Goal: Register for event/course

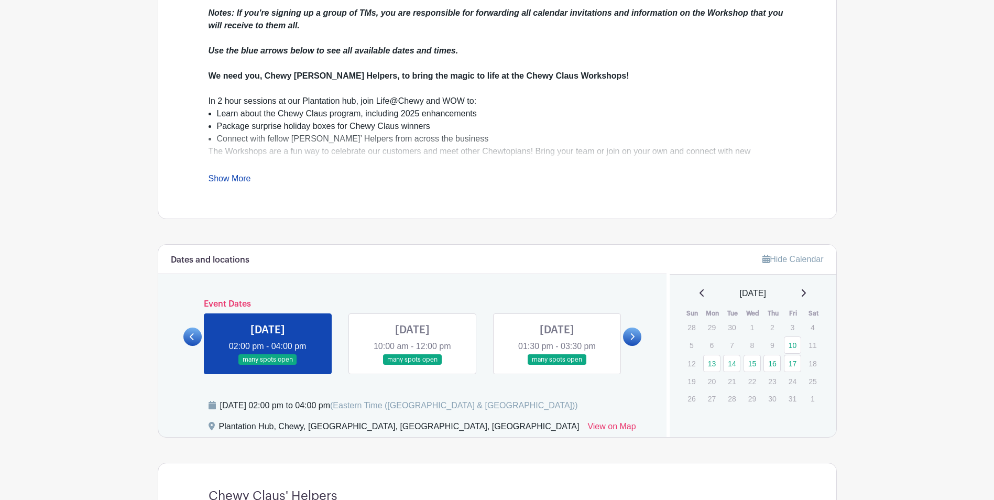
scroll to position [367, 0]
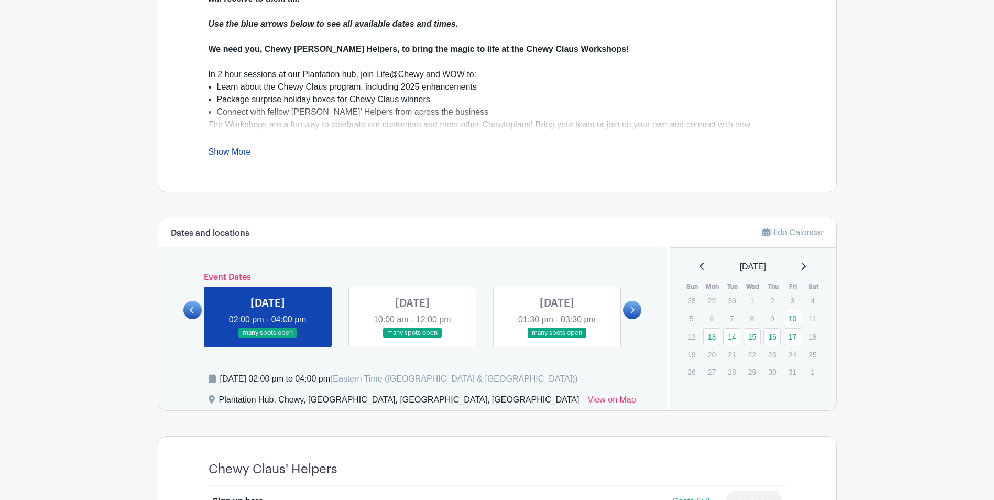
click at [186, 307] on link at bounding box center [192, 310] width 18 height 18
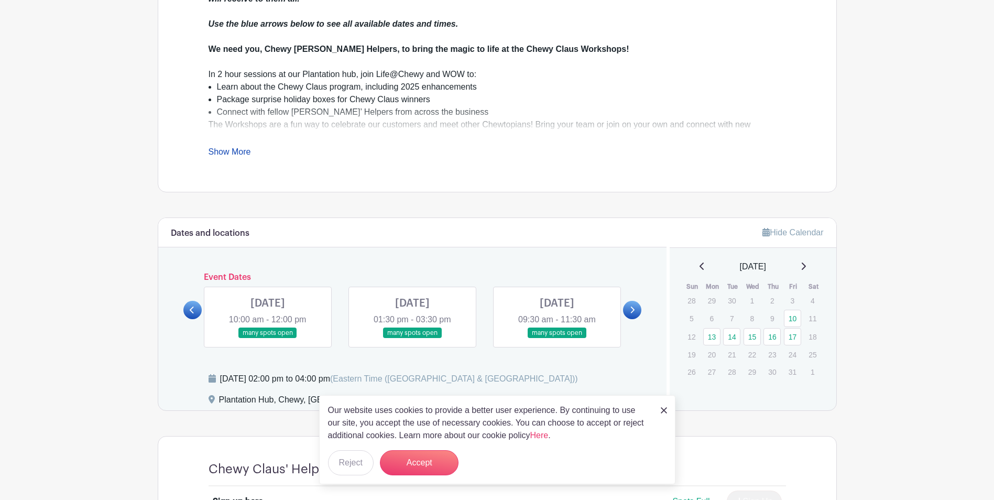
click at [268, 338] on link at bounding box center [268, 338] width 0 height 0
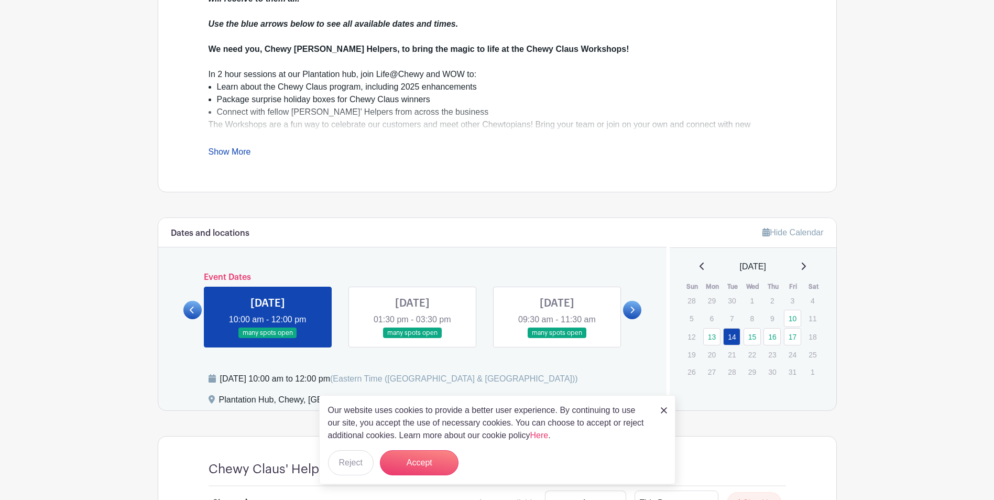
click at [664, 411] on img at bounding box center [664, 410] width 6 height 6
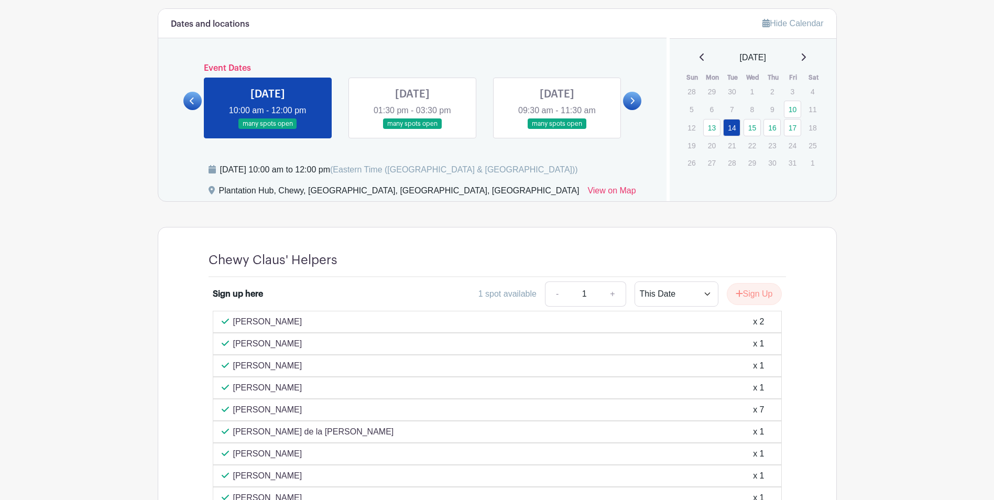
scroll to position [574, 0]
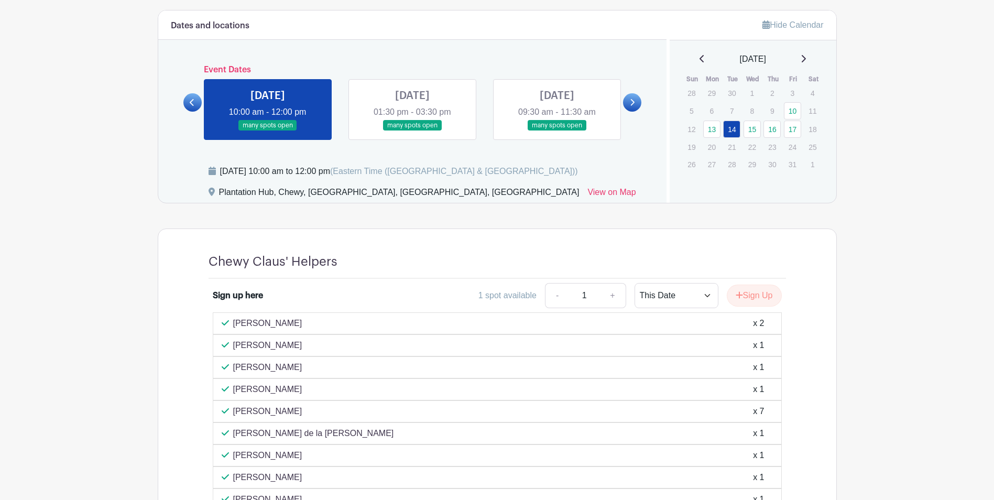
click at [412, 131] on link at bounding box center [412, 131] width 0 height 0
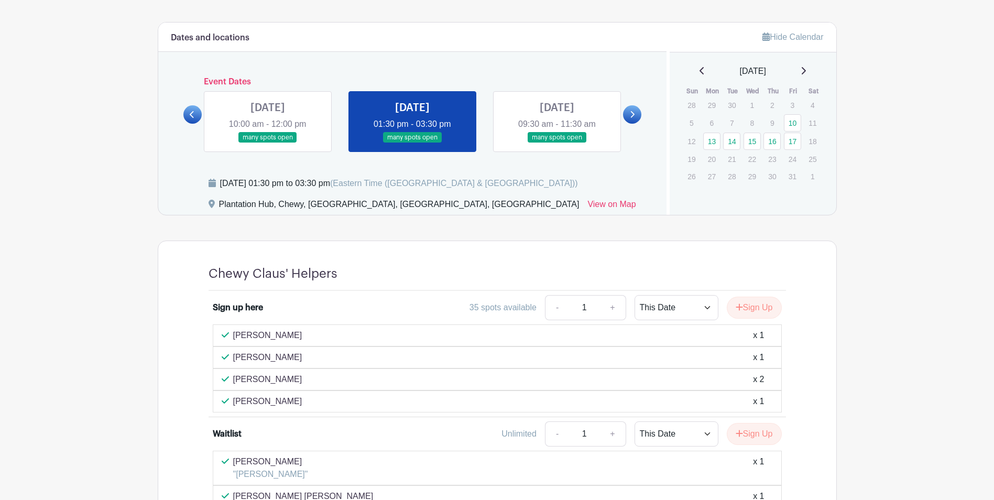
scroll to position [561, 0]
click at [557, 145] on link at bounding box center [557, 145] width 0 height 0
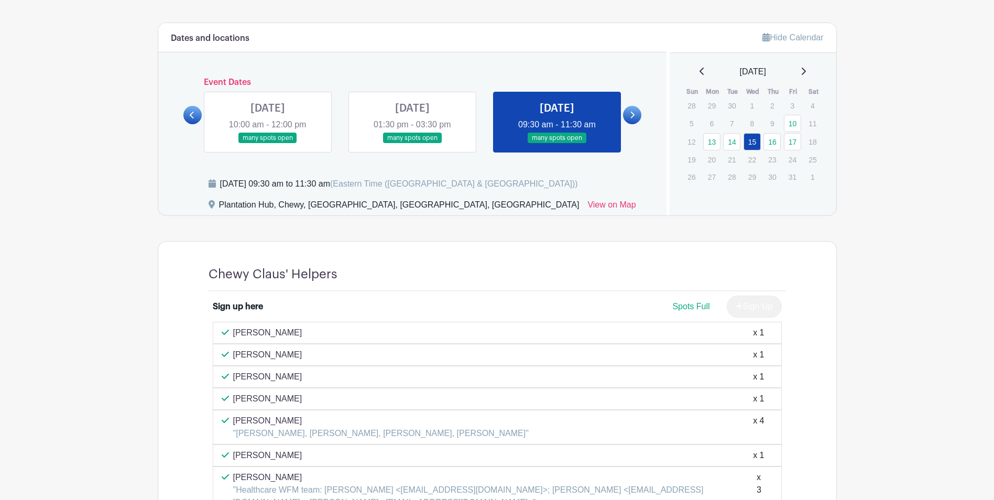
scroll to position [561, 0]
click at [632, 116] on icon at bounding box center [632, 116] width 5 height 8
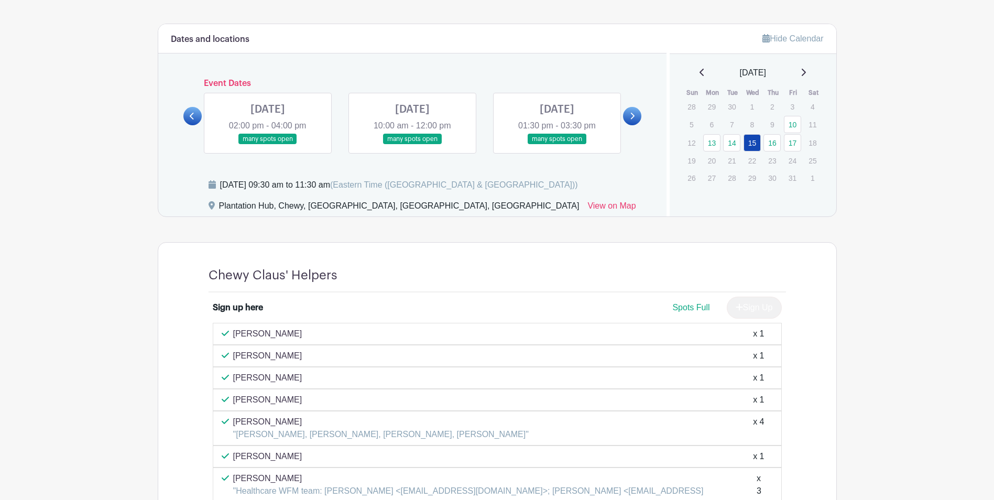
click at [268, 145] on link at bounding box center [268, 145] width 0 height 0
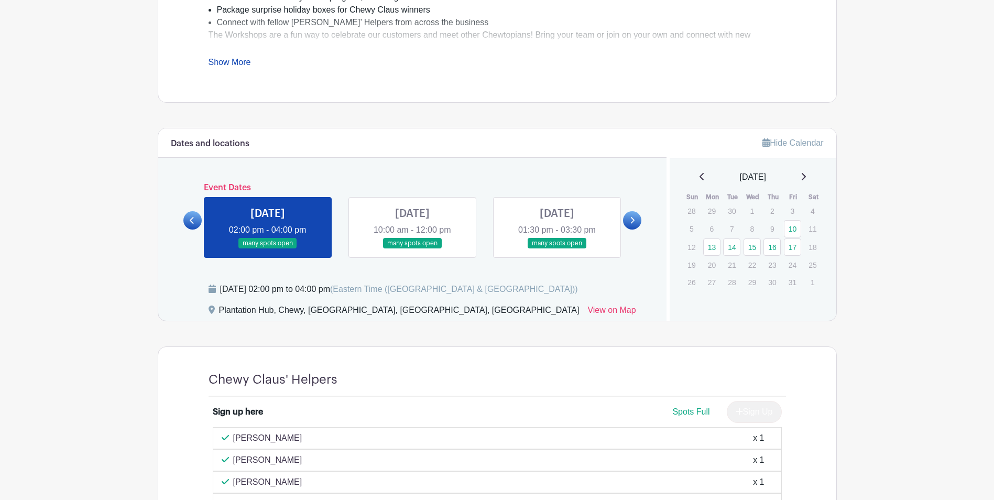
scroll to position [456, 0]
